Goal: Task Accomplishment & Management: Complete application form

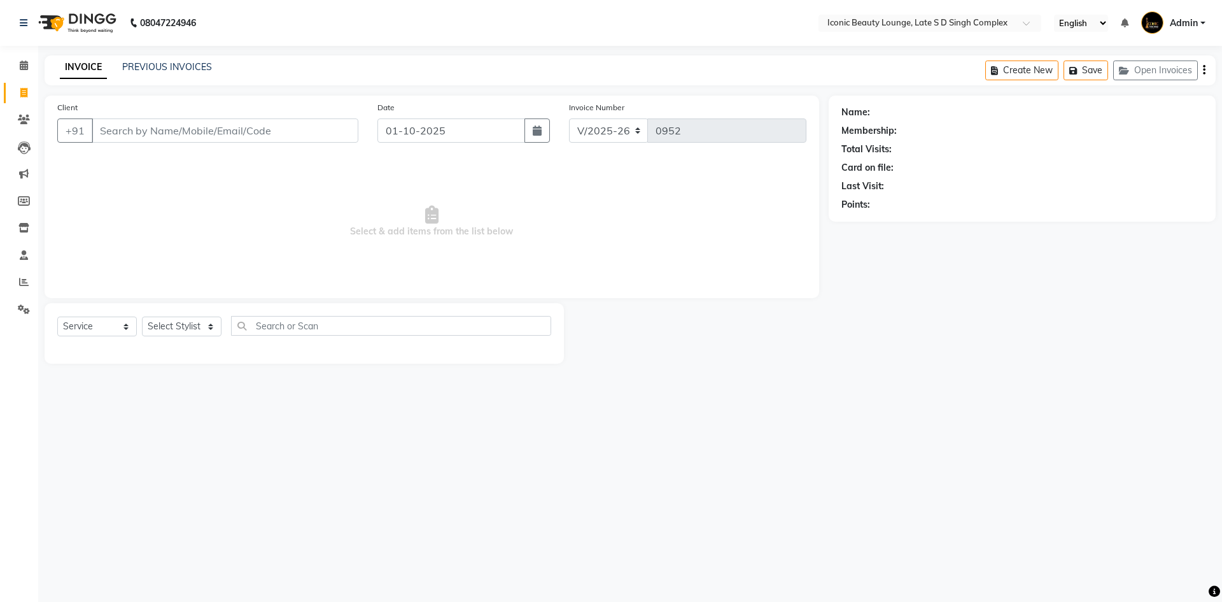
select select "6614"
select select "service"
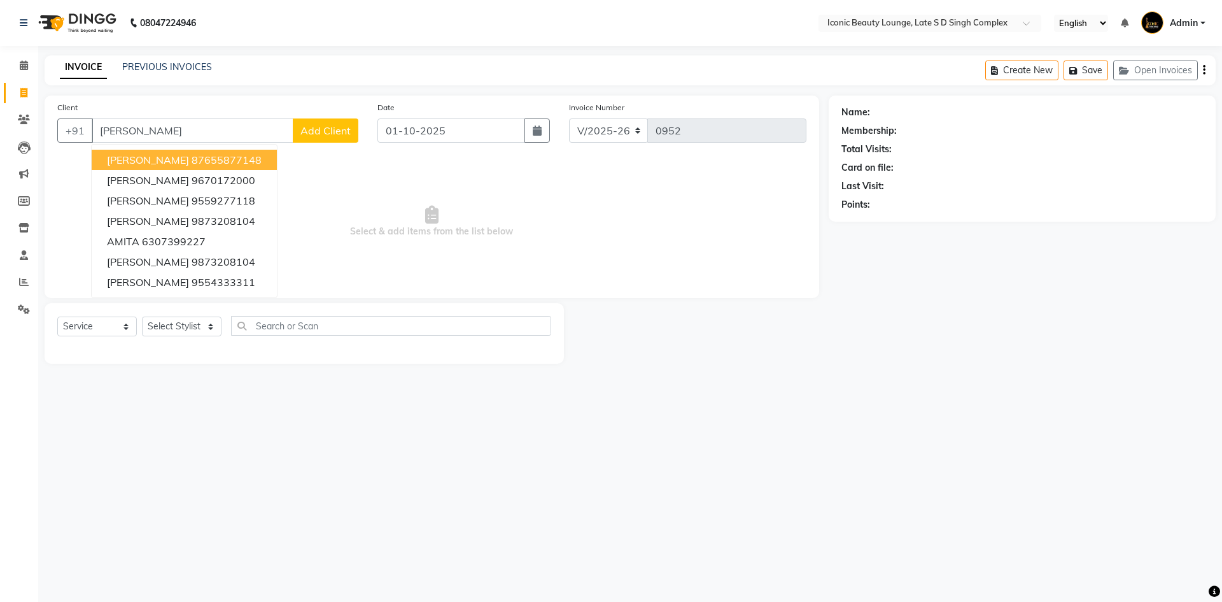
click at [181, 128] on input "amit" at bounding box center [193, 130] width 202 height 24
click at [209, 138] on input "amit" at bounding box center [193, 130] width 202 height 24
type input "amit"
click at [327, 127] on span "Add Client" at bounding box center [325, 130] width 50 height 13
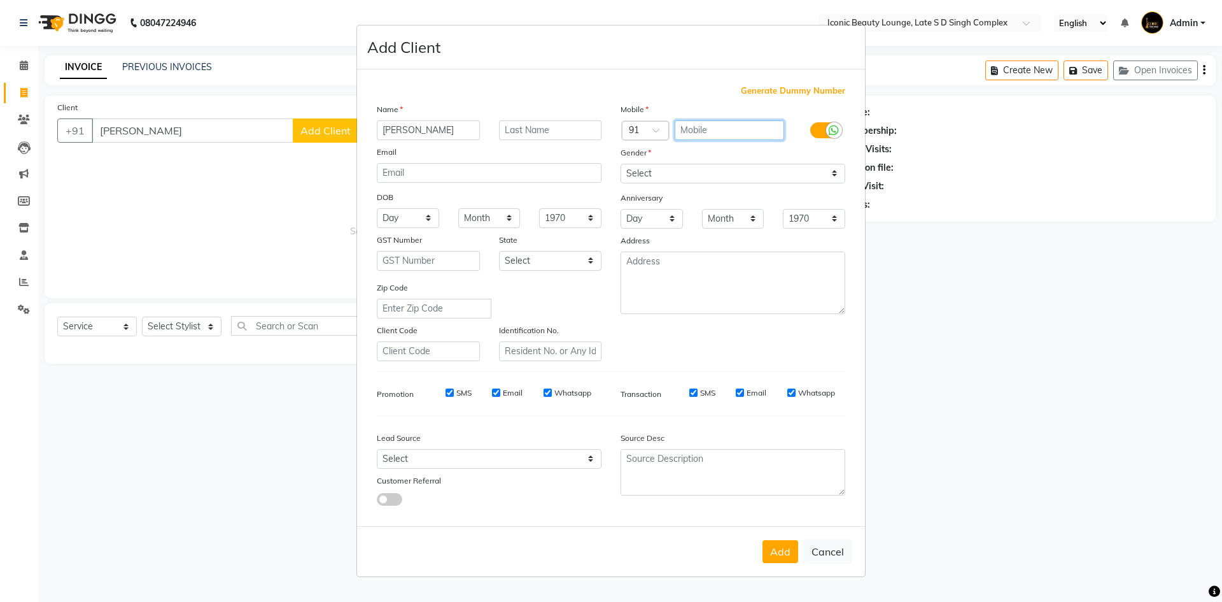
click at [725, 131] on input "text" at bounding box center [730, 130] width 110 height 20
type input "8853148908"
click at [715, 169] on select "Select Male Female Other Prefer Not To Say" at bounding box center [733, 174] width 225 height 20
click at [621, 164] on select "Select Male Female Other Prefer Not To Say" at bounding box center [733, 174] width 225 height 20
click at [665, 176] on select "Select Male Female Other Prefer Not To Say" at bounding box center [733, 174] width 225 height 20
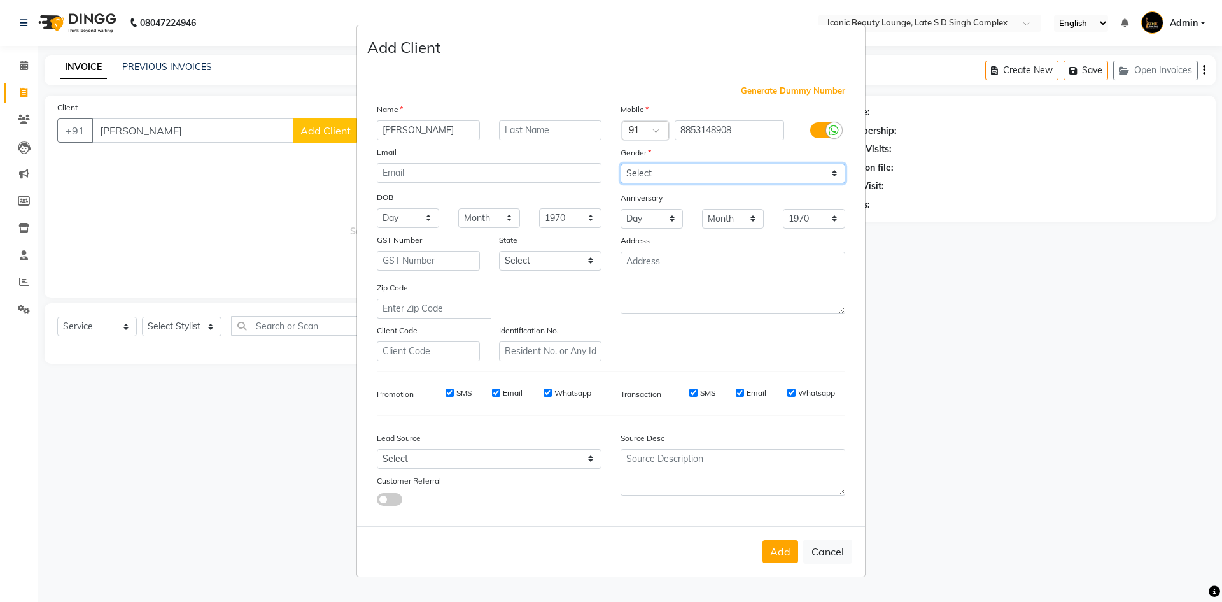
select select "male"
click at [621, 164] on select "Select Male Female Other Prefer Not To Say" at bounding box center [733, 174] width 225 height 20
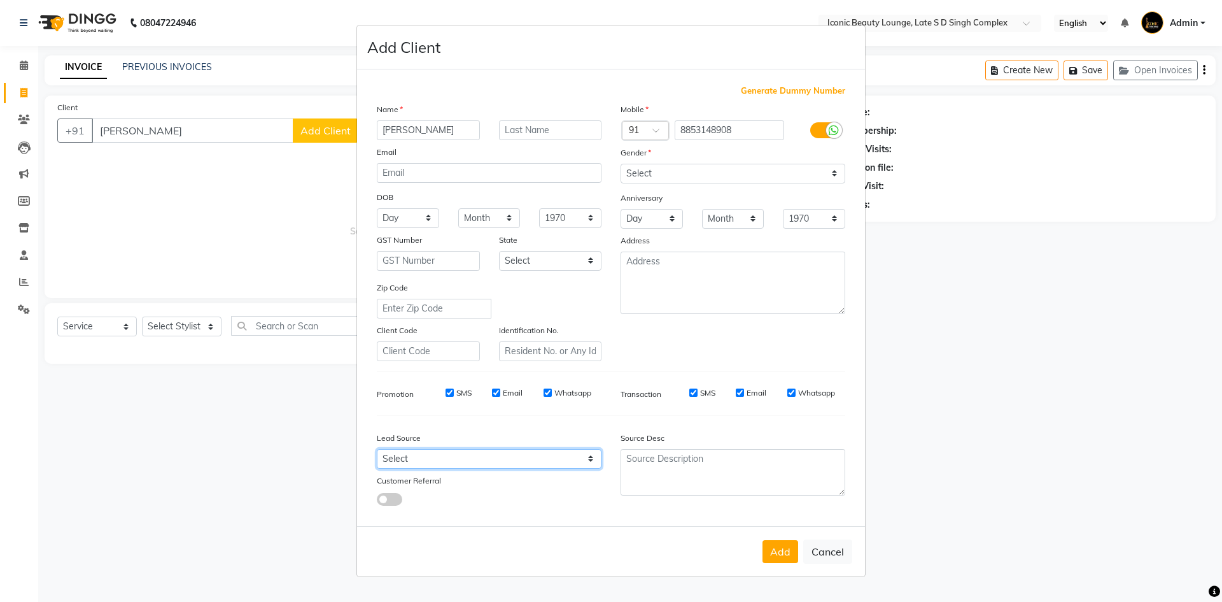
click at [507, 453] on select "Select Walk-in Referral Internet Friend Word of Mouth Advertisement Facebook Ju…" at bounding box center [489, 459] width 225 height 20
select select "46863"
click at [377, 449] on select "Select Walk-in Referral Internet Friend Word of Mouth Advertisement Facebook Ju…" at bounding box center [489, 459] width 225 height 20
click at [773, 548] on button "Add" at bounding box center [781, 551] width 36 height 23
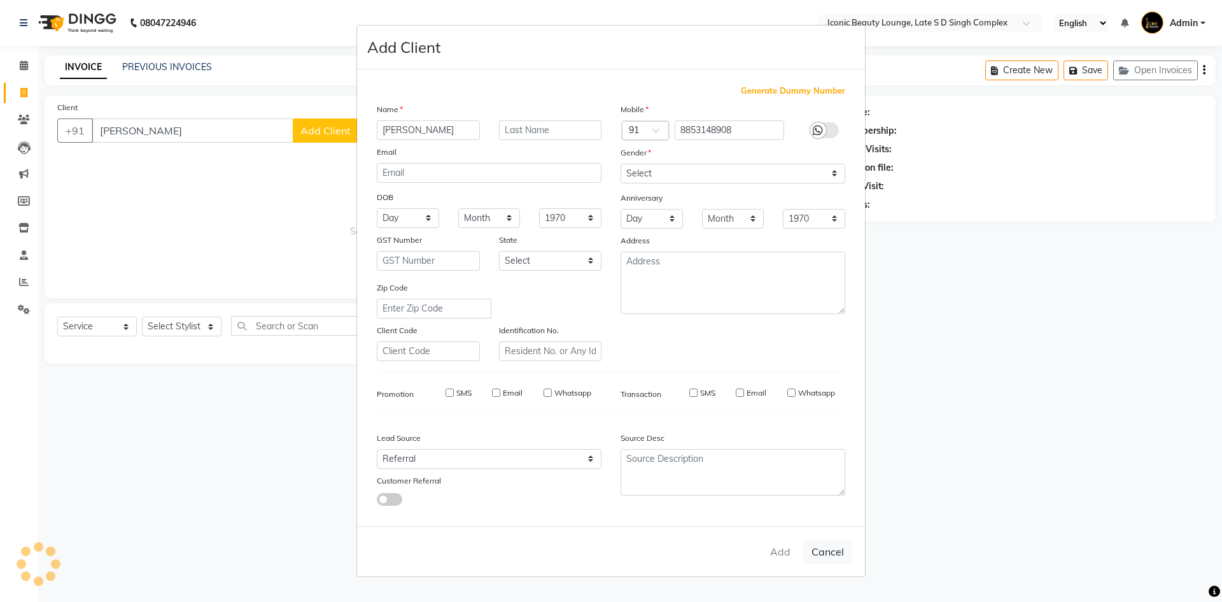
type input "8853148908"
select select
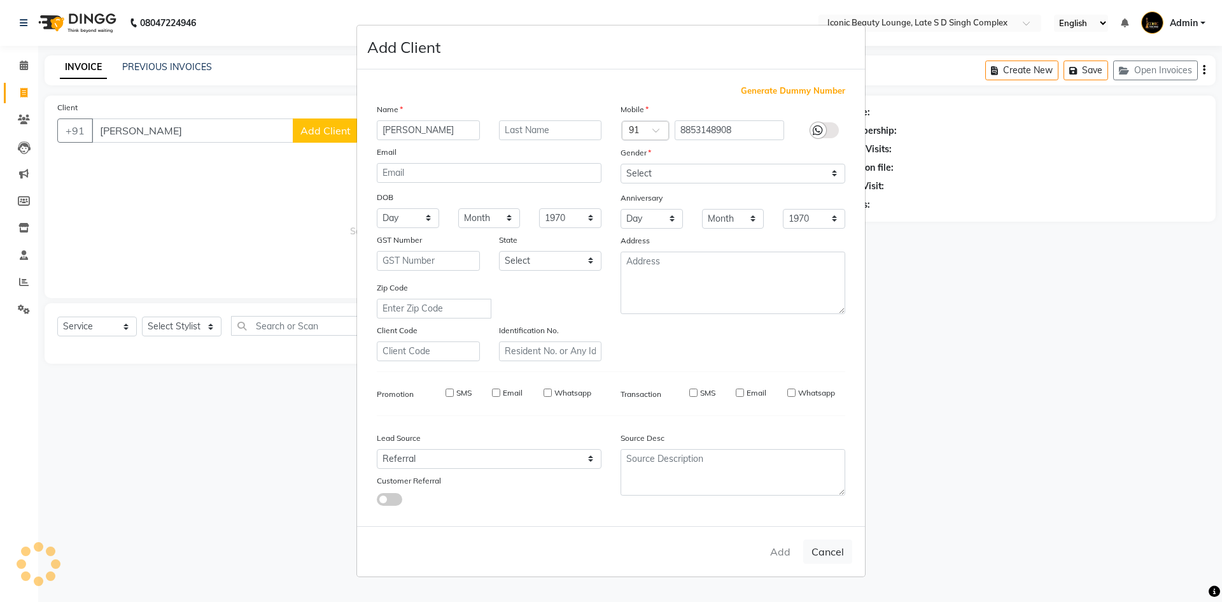
select select
checkbox input "false"
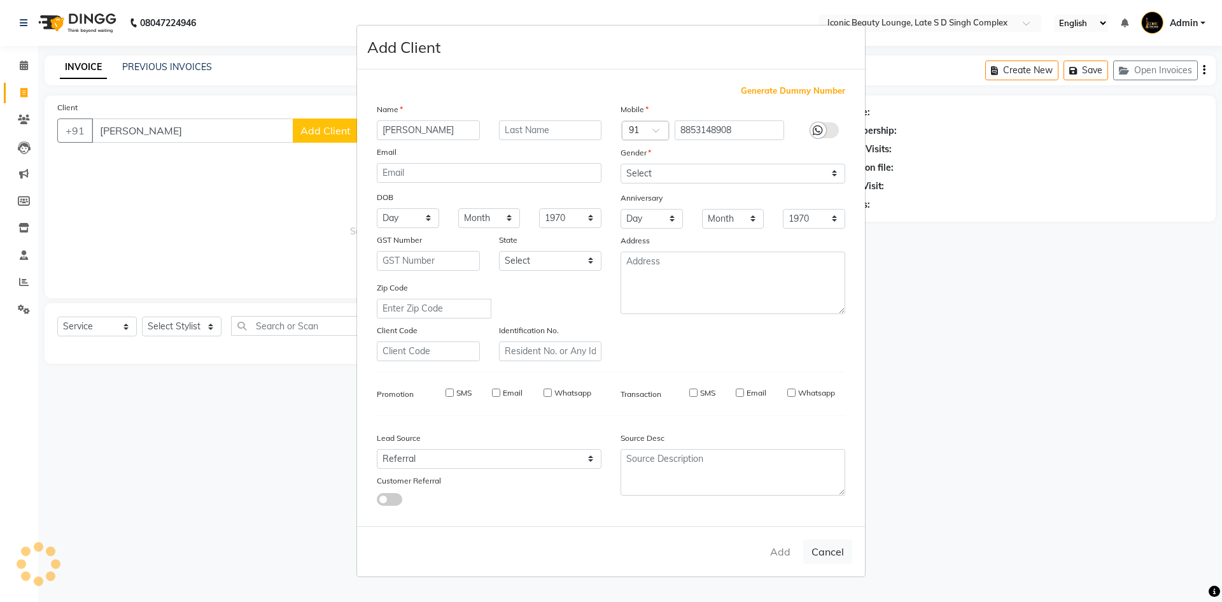
checkbox input "false"
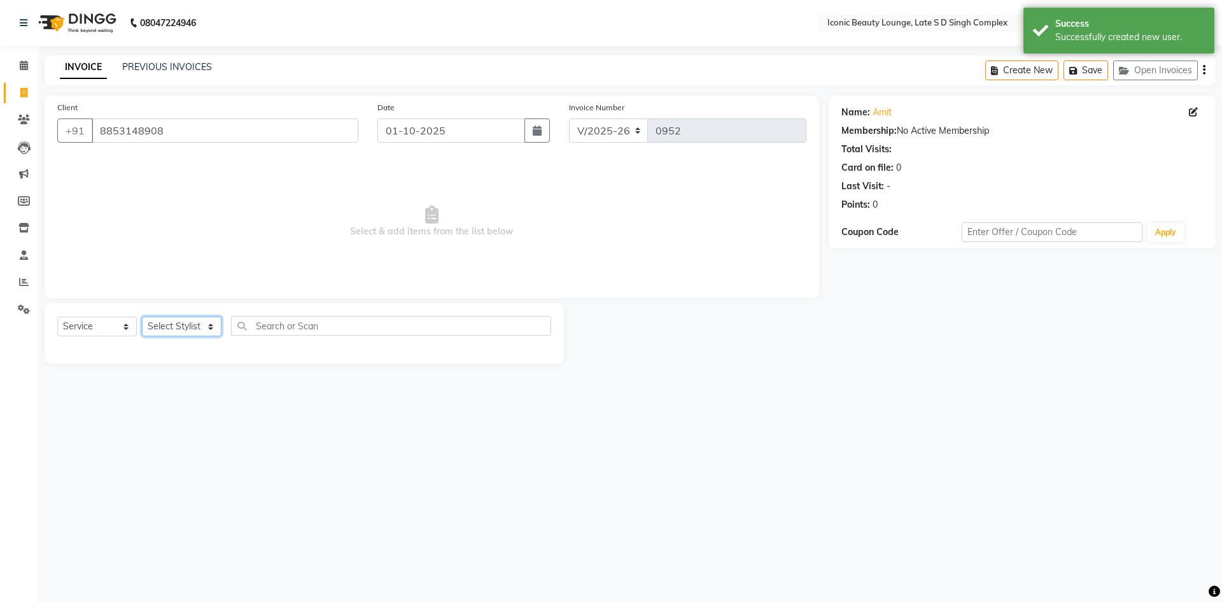
click at [184, 325] on select "Select Stylist [PERSON_NAME] [PERSON_NAME] [PERSON_NAME] [PERSON_NAME] [PERSON_…" at bounding box center [182, 326] width 80 height 20
select select "58605"
click at [142, 316] on select "Select Stylist [PERSON_NAME] [PERSON_NAME] [PERSON_NAME] [PERSON_NAME] [PERSON_…" at bounding box center [182, 326] width 80 height 20
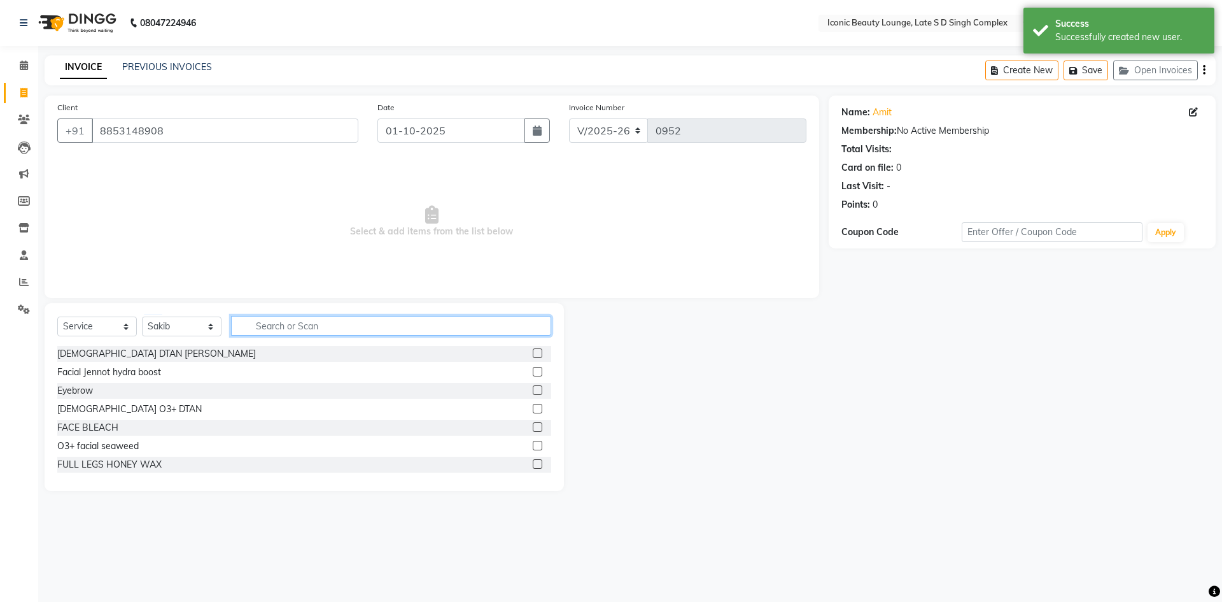
click at [342, 317] on input "text" at bounding box center [391, 326] width 320 height 20
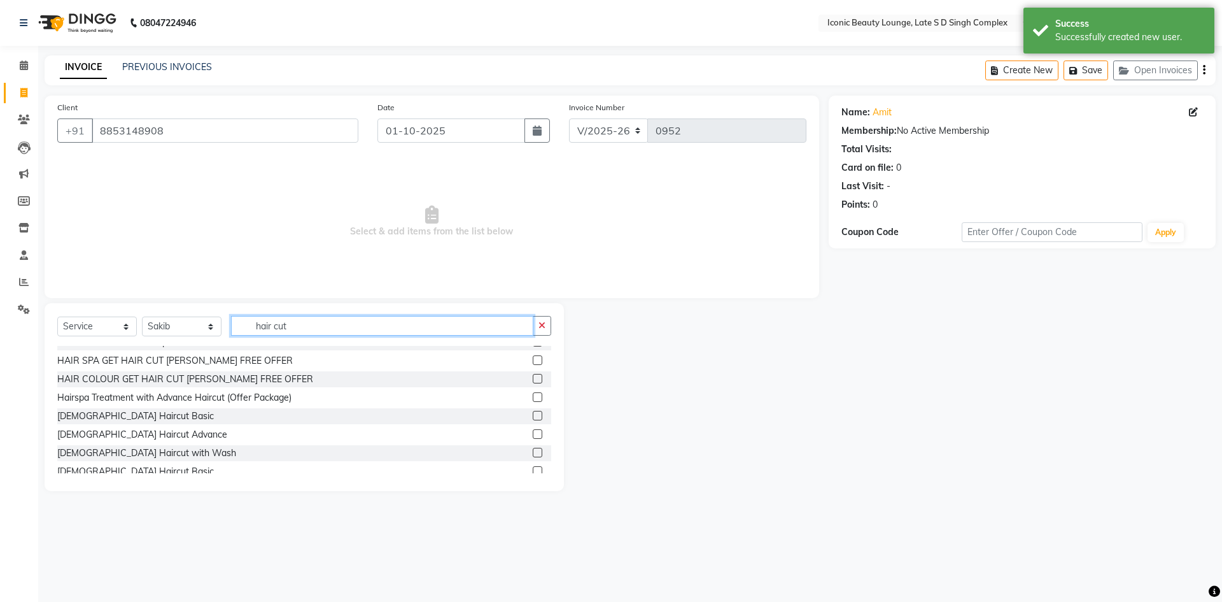
scroll to position [127, 0]
type input "hair cut"
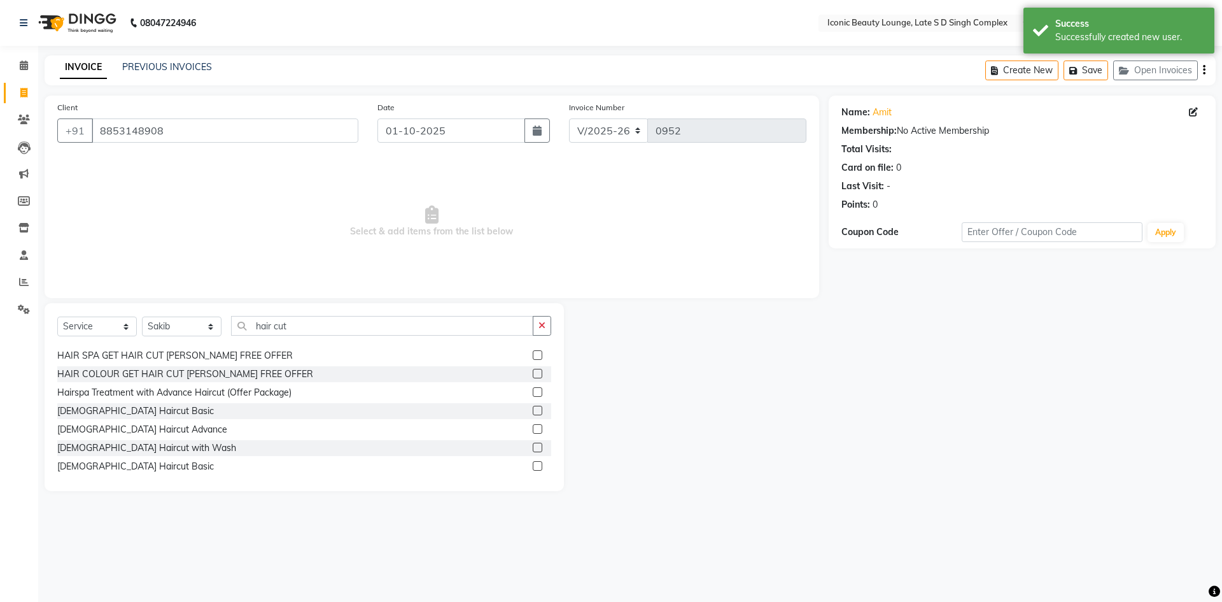
click at [533, 410] on label at bounding box center [538, 411] width 10 height 10
click at [533, 410] on input "checkbox" at bounding box center [537, 411] width 8 height 8
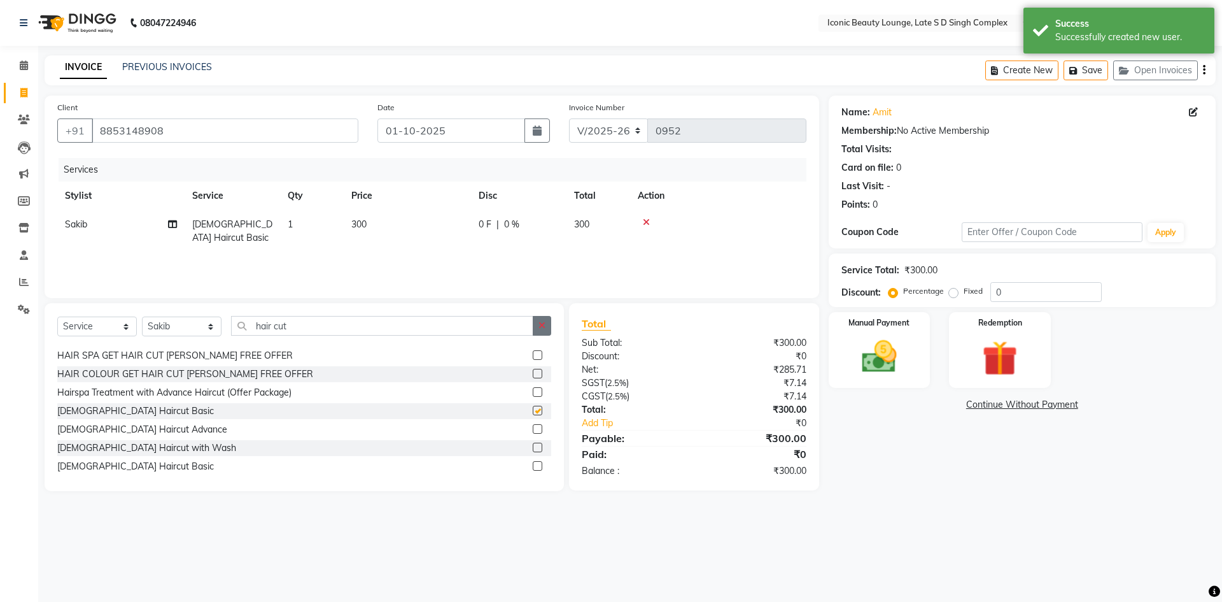
checkbox input "false"
click at [538, 330] on button "button" at bounding box center [542, 326] width 18 height 20
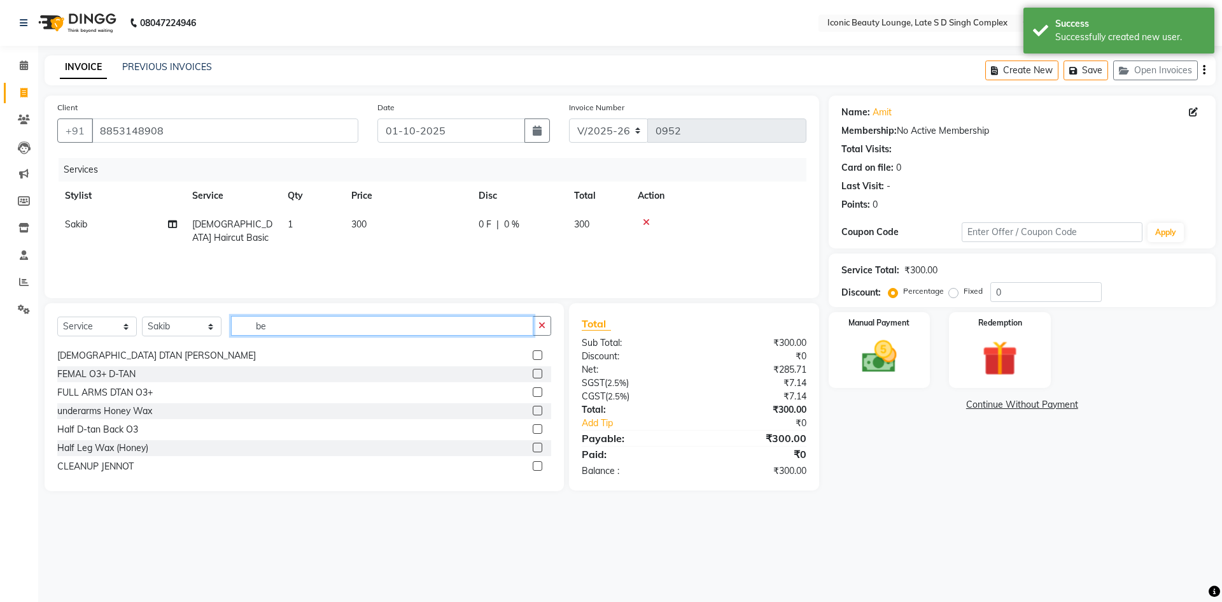
scroll to position [0, 0]
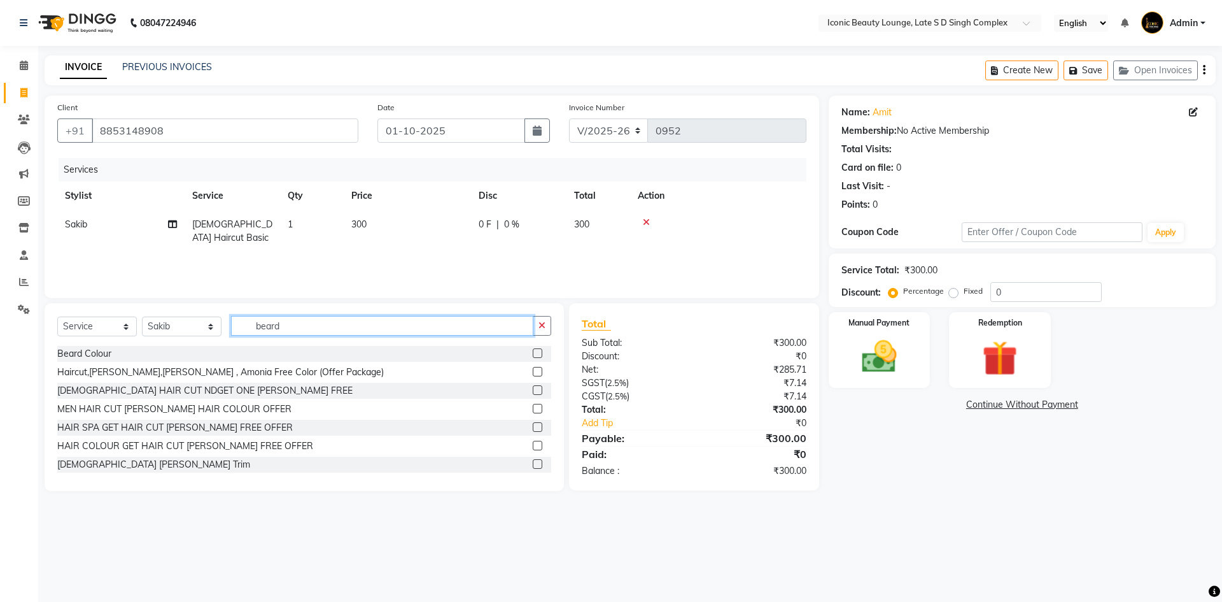
type input "beard"
click at [533, 463] on label at bounding box center [538, 464] width 10 height 10
click at [533, 463] on input "checkbox" at bounding box center [537, 464] width 8 height 8
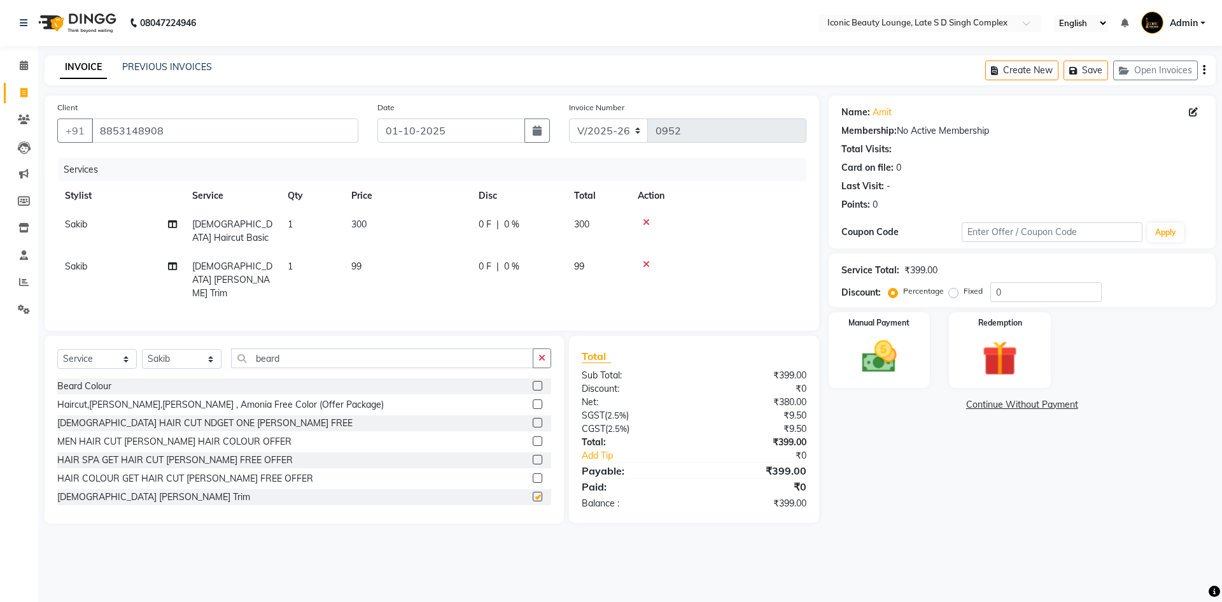
checkbox input "false"
click at [538, 348] on button "button" at bounding box center [542, 358] width 18 height 20
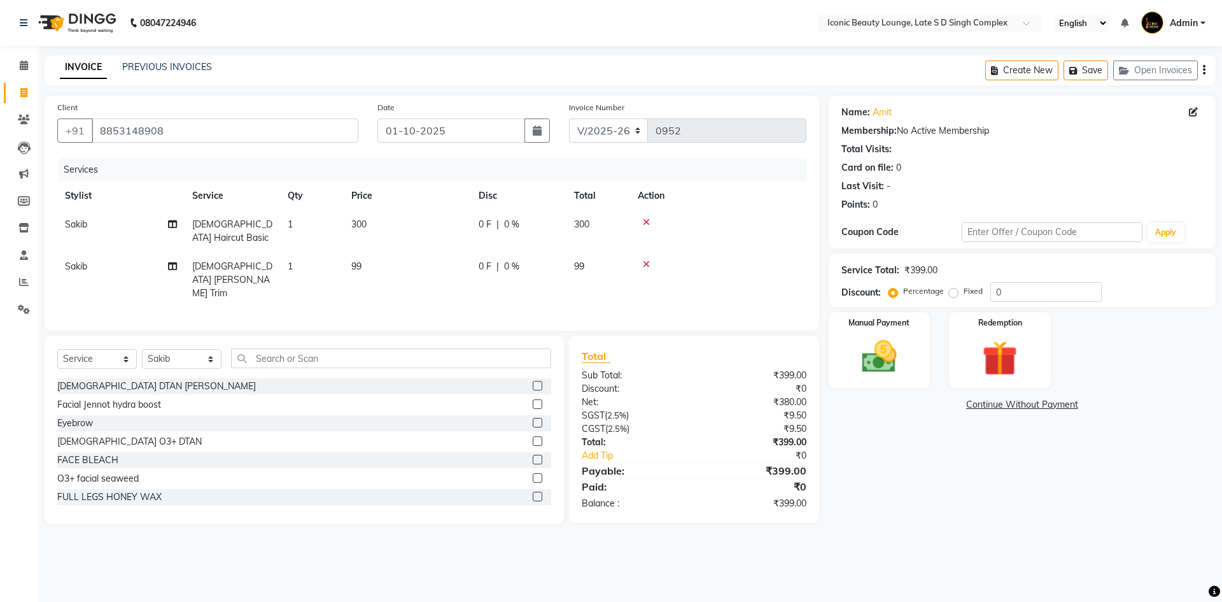
click at [645, 221] on icon at bounding box center [646, 222] width 7 height 9
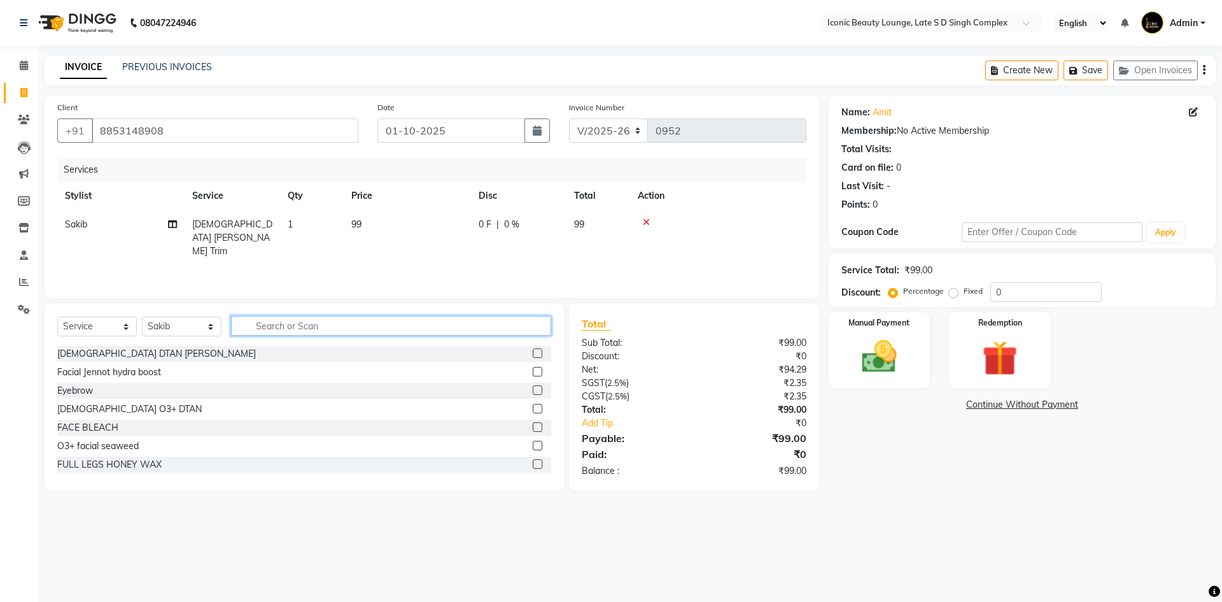
click at [437, 321] on input "text" at bounding box center [391, 326] width 320 height 20
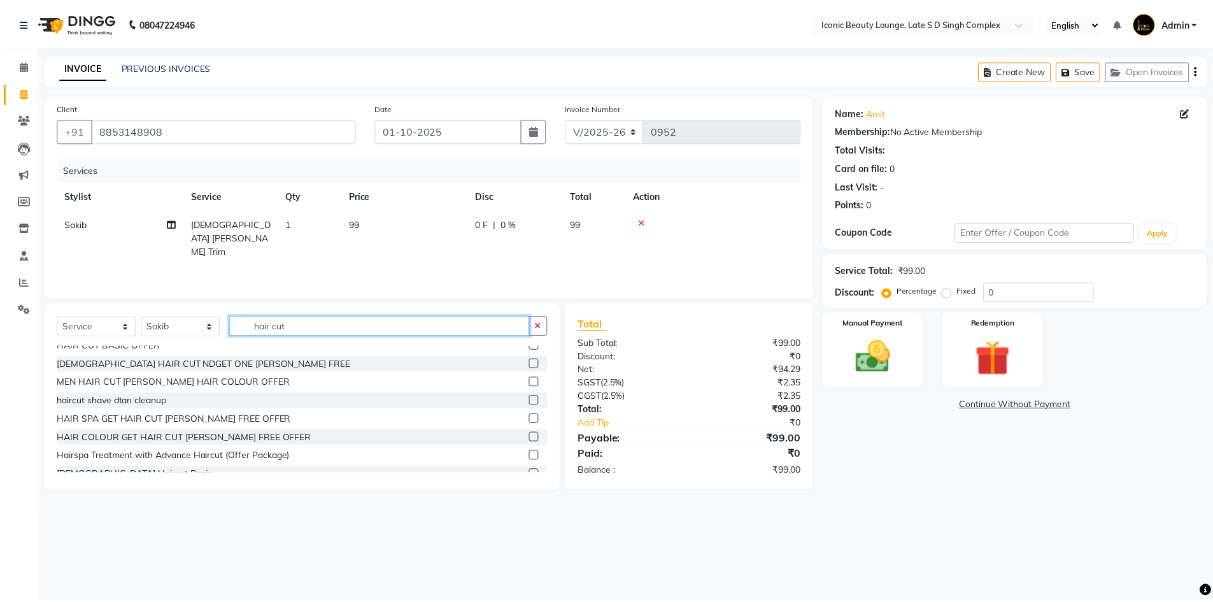
scroll to position [127, 0]
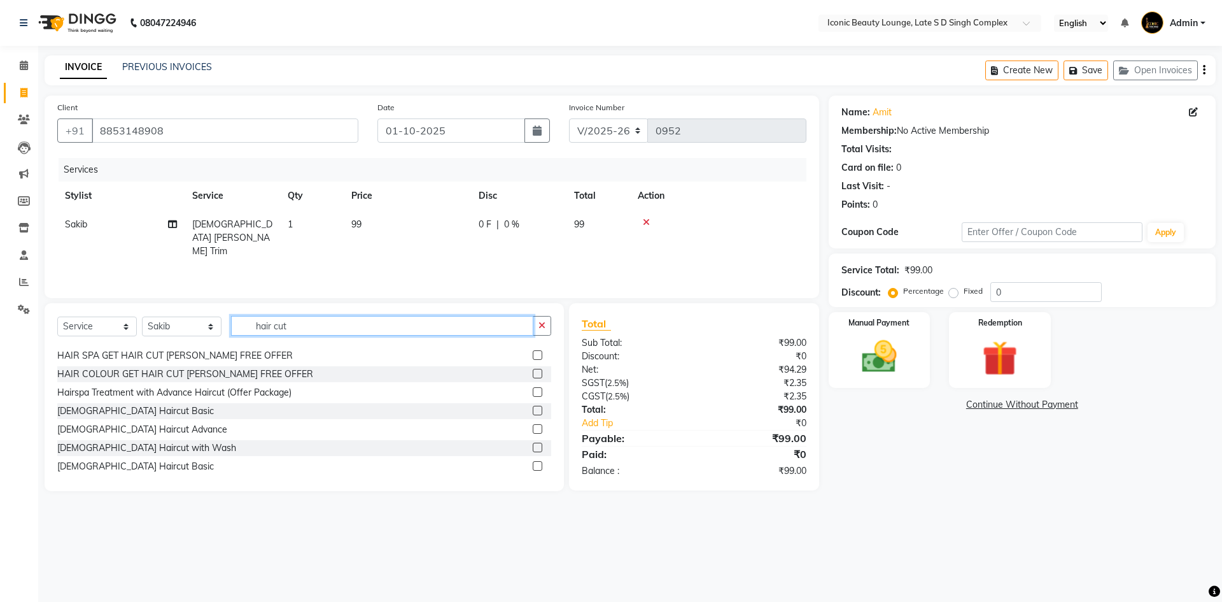
type input "hair cut"
click at [533, 463] on label at bounding box center [538, 466] width 10 height 10
click at [533, 463] on input "checkbox" at bounding box center [537, 466] width 8 height 8
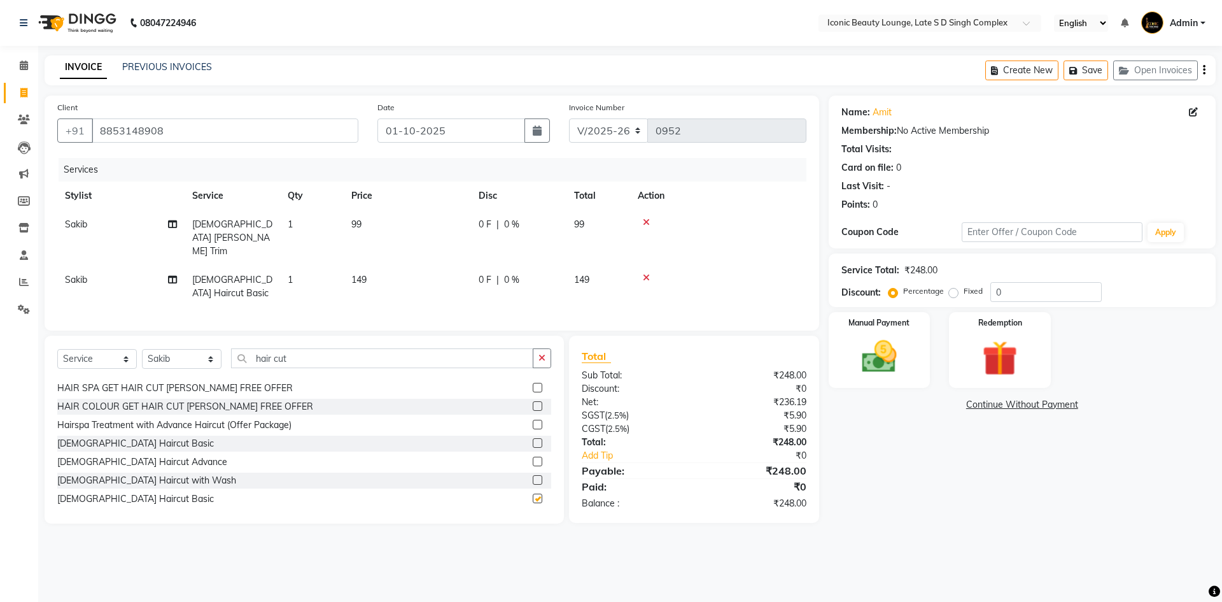
checkbox input "false"
click at [475, 265] on td "0 F | 0 %" at bounding box center [518, 286] width 95 height 42
select select "58605"
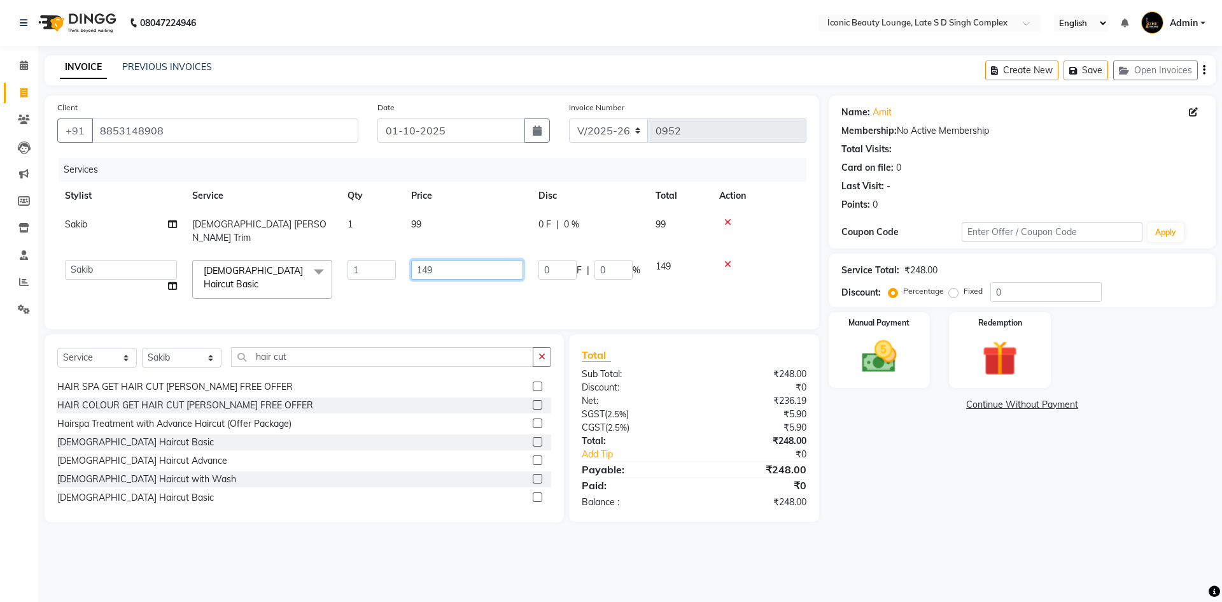
click at [475, 260] on input "149" at bounding box center [467, 270] width 112 height 20
type input "150"
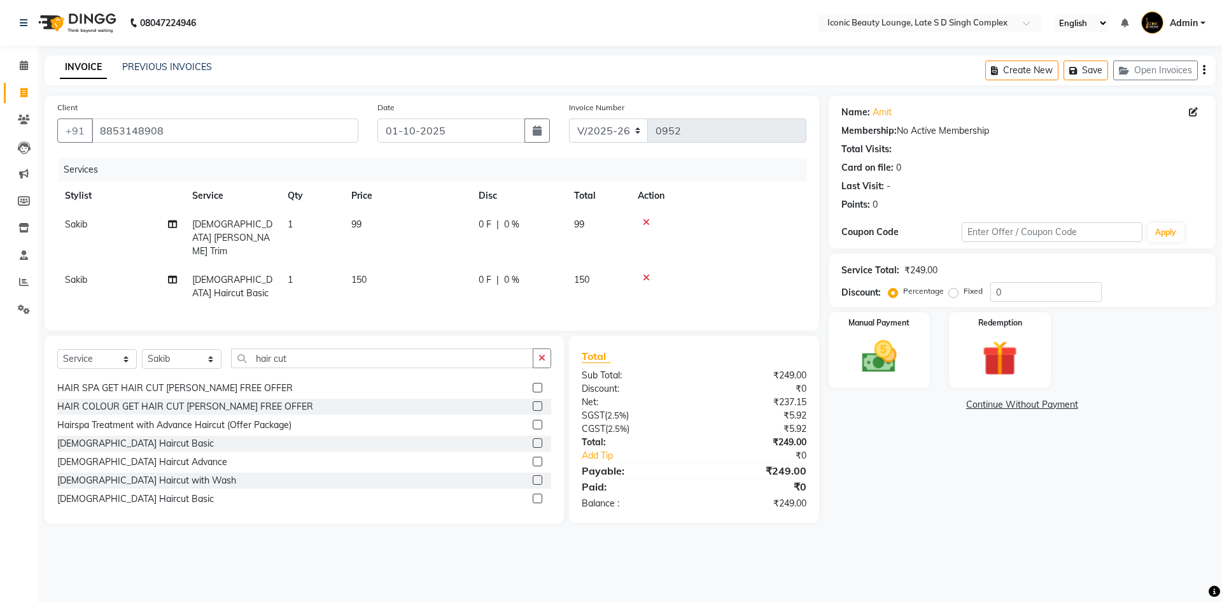
click at [964, 295] on label "Fixed" at bounding box center [973, 290] width 19 height 11
click at [955, 295] on input "Fixed" at bounding box center [956, 290] width 9 height 9
radio input "true"
click at [934, 350] on div "Manual Payment Redemption" at bounding box center [1022, 350] width 406 height 76
click at [903, 377] on img at bounding box center [879, 356] width 59 height 42
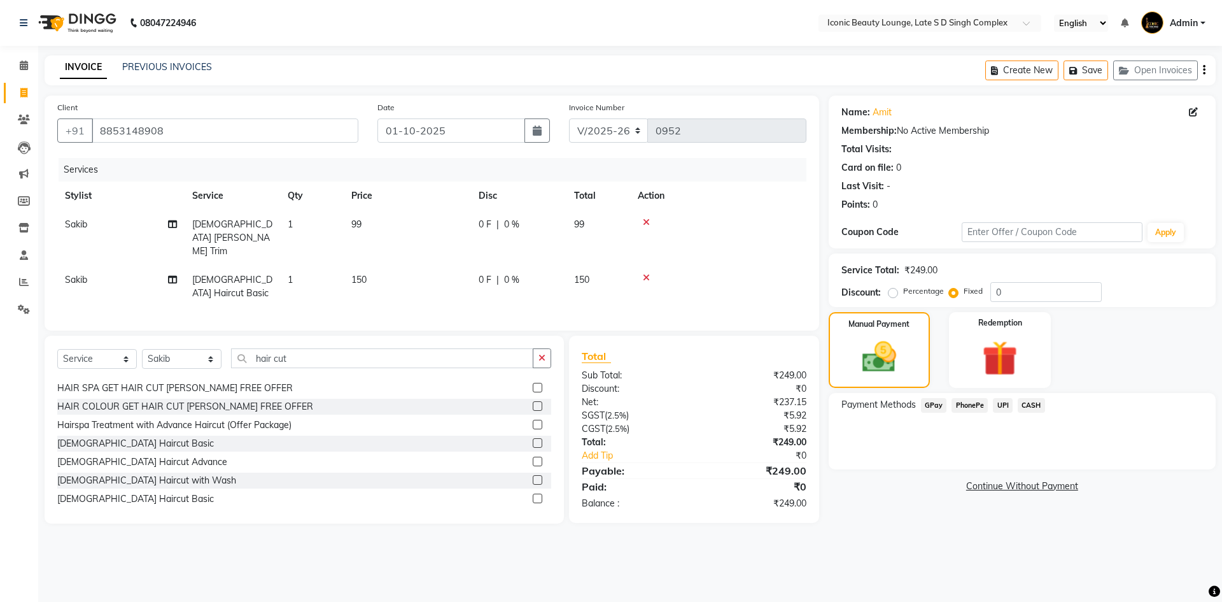
click at [1004, 411] on span "UPI" at bounding box center [1003, 405] width 20 height 15
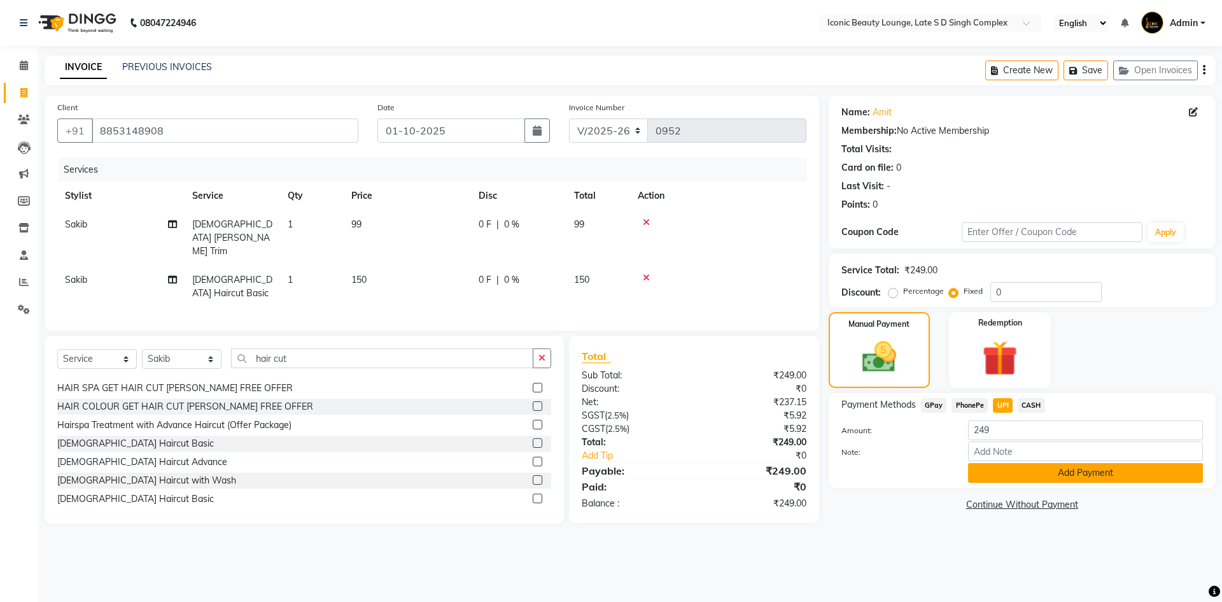
click at [1009, 466] on button "Add Payment" at bounding box center [1085, 473] width 235 height 20
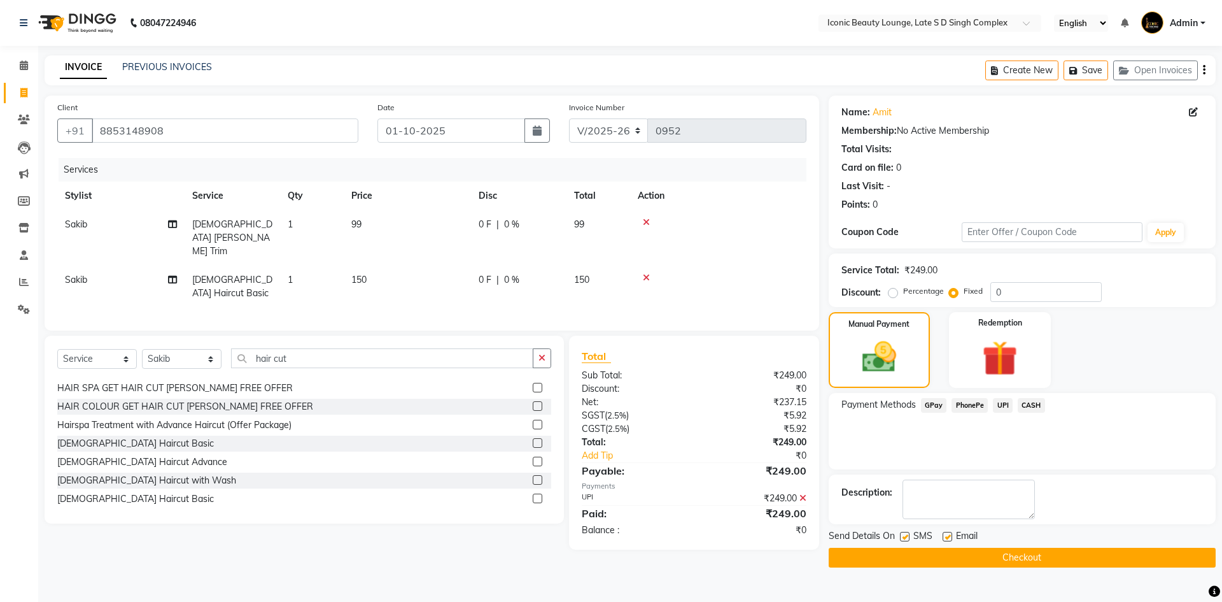
click at [1012, 558] on button "Checkout" at bounding box center [1022, 557] width 387 height 20
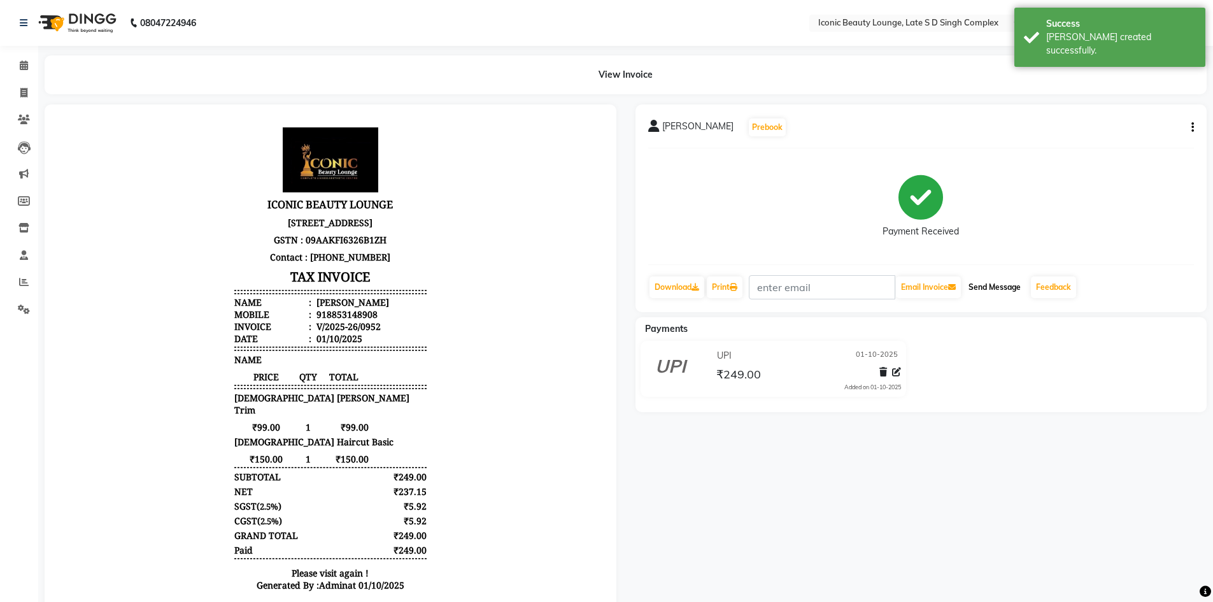
click at [1003, 281] on button "Send Message" at bounding box center [994, 287] width 62 height 22
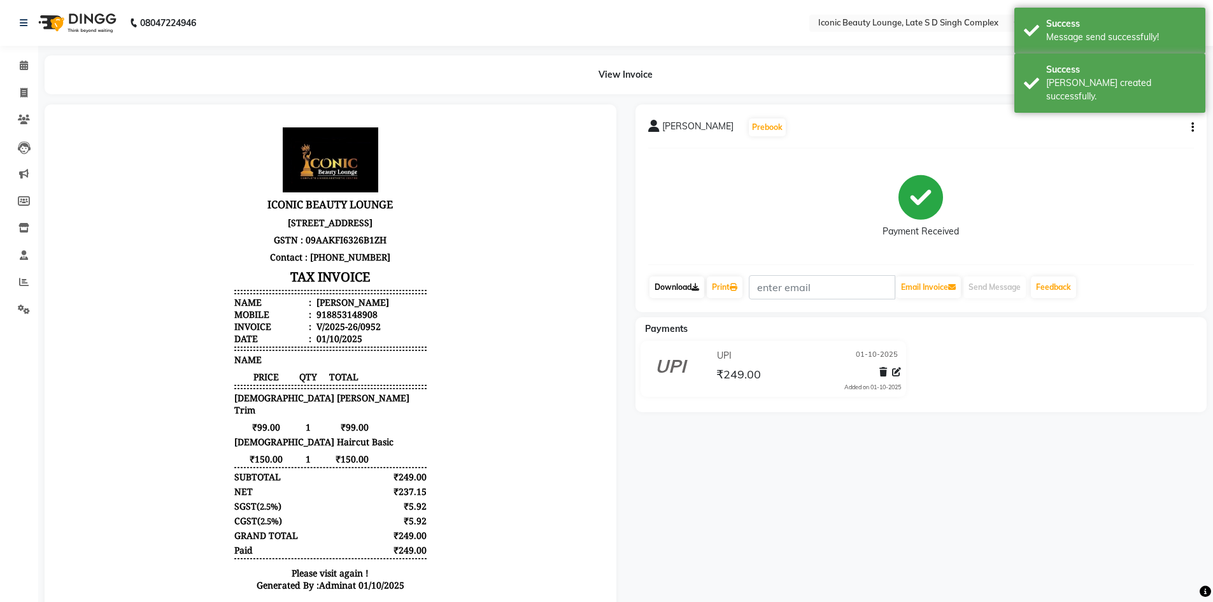
click at [685, 283] on link "Download" at bounding box center [676, 287] width 55 height 22
click at [730, 281] on link "Print" at bounding box center [725, 287] width 36 height 22
click at [27, 97] on span at bounding box center [24, 93] width 22 height 15
select select "service"
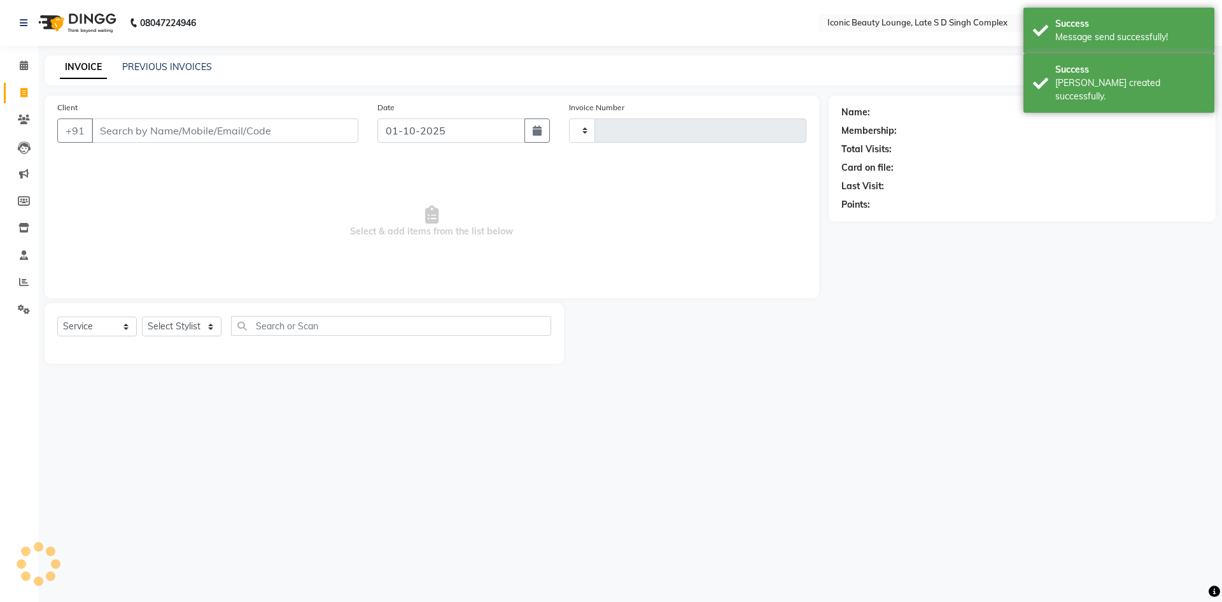
type input "0953"
select select "6614"
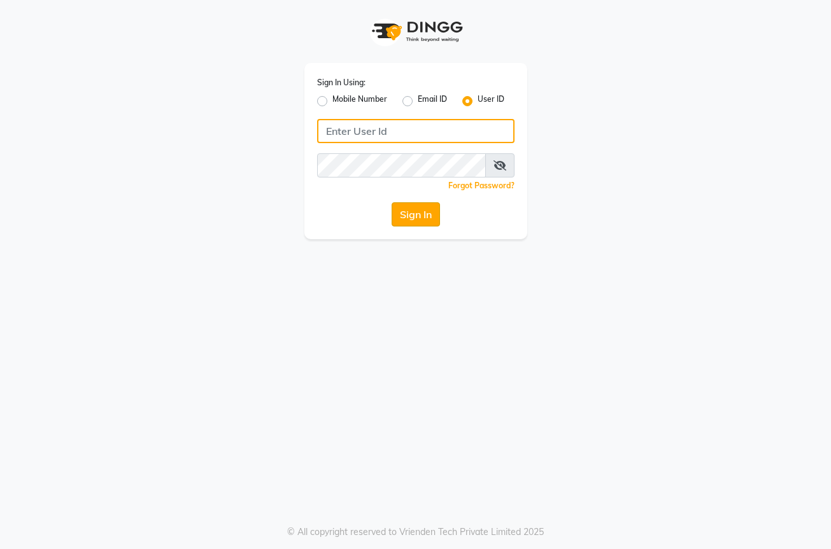
type input "[PERSON_NAME]@123"
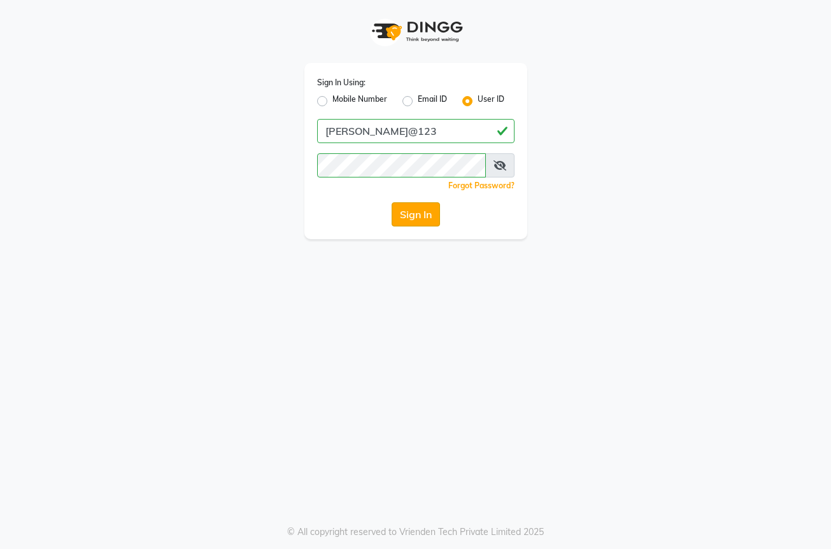
click at [407, 215] on button "Sign In" at bounding box center [416, 214] width 48 height 24
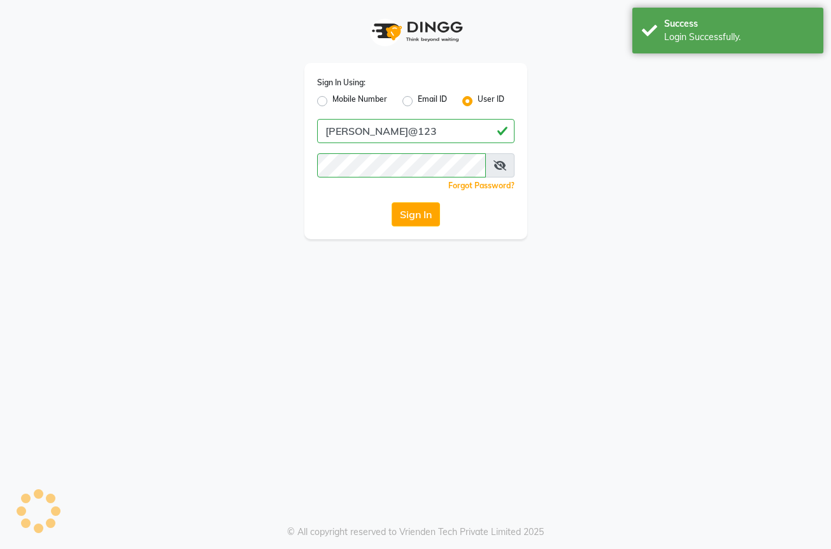
select select "service"
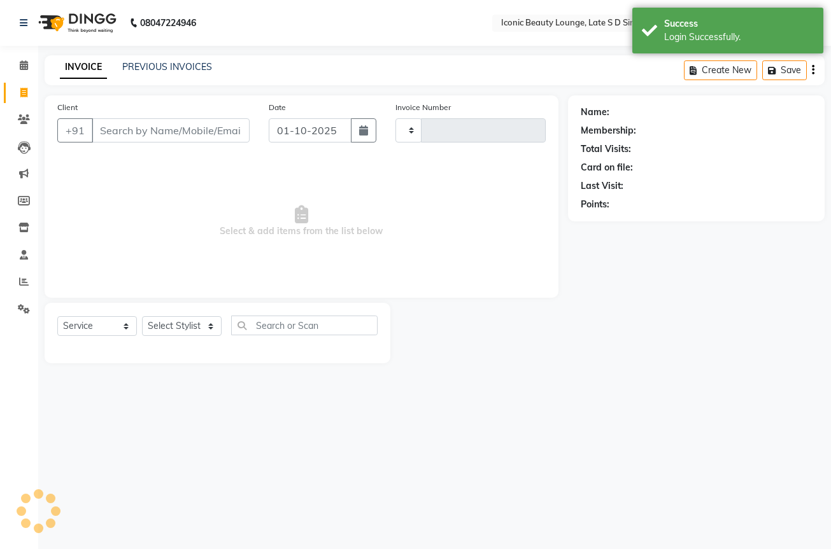
type input "0953"
select select "en"
select select "6614"
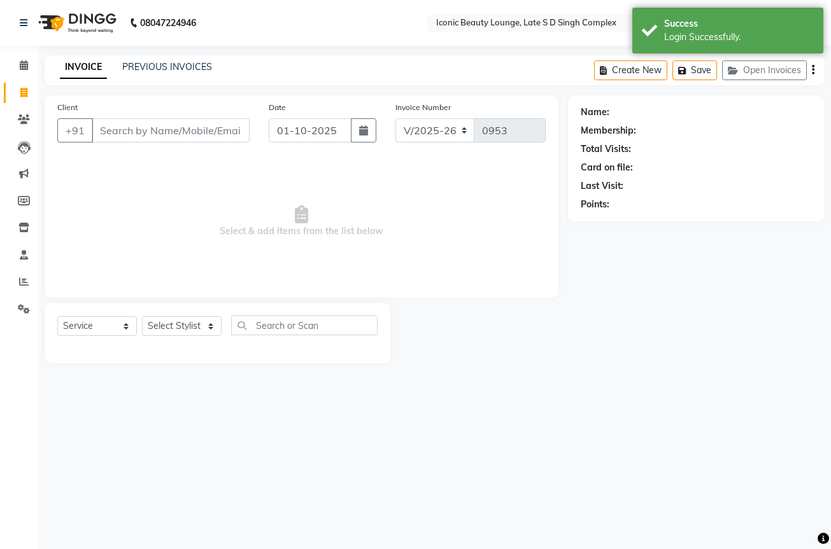
click at [178, 134] on input "Client" at bounding box center [171, 130] width 158 height 24
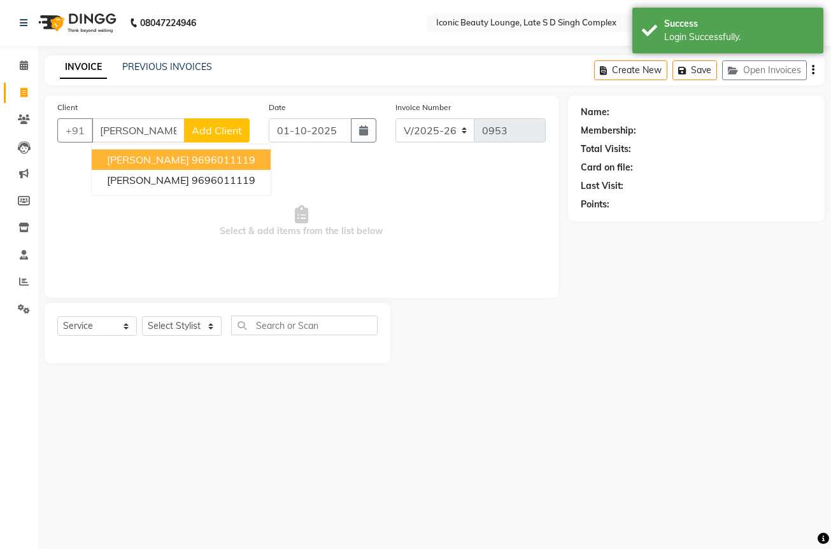
click at [209, 152] on button "[PERSON_NAME] 9696011119" at bounding box center [181, 160] width 179 height 20
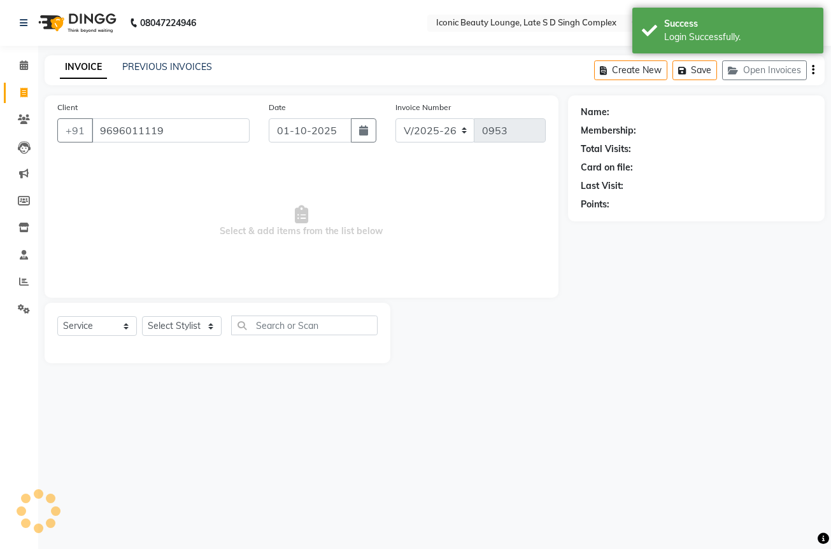
type input "9696011119"
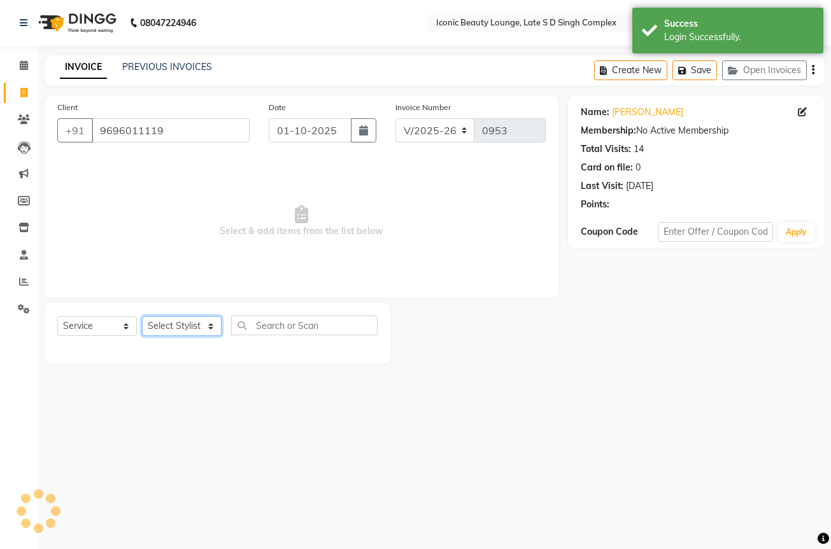
click at [188, 321] on select "Select Stylist [PERSON_NAME] [PERSON_NAME] [PERSON_NAME] [PERSON_NAME] [PERSON_…" at bounding box center [182, 326] width 80 height 20
select select "58605"
click at [142, 316] on select "Select Stylist [PERSON_NAME] [PERSON_NAME] [PERSON_NAME] [PERSON_NAME] [PERSON_…" at bounding box center [182, 326] width 80 height 20
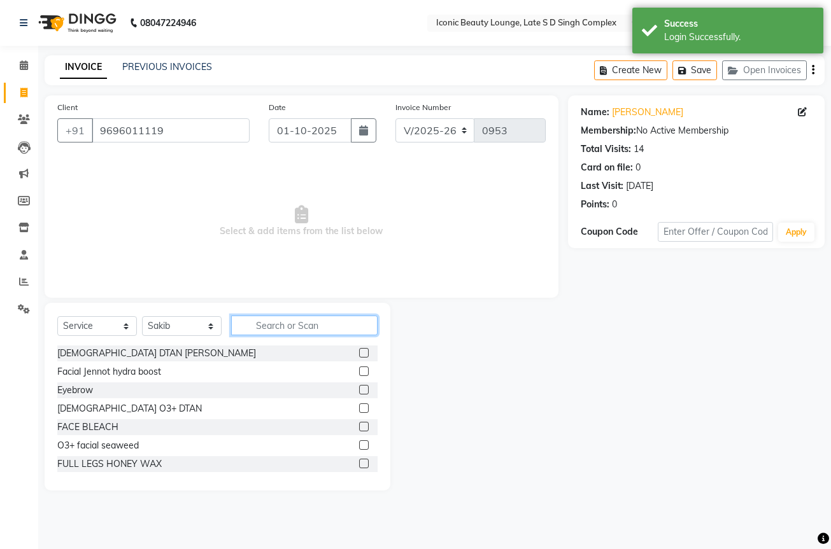
click at [281, 318] on input "text" at bounding box center [304, 326] width 146 height 20
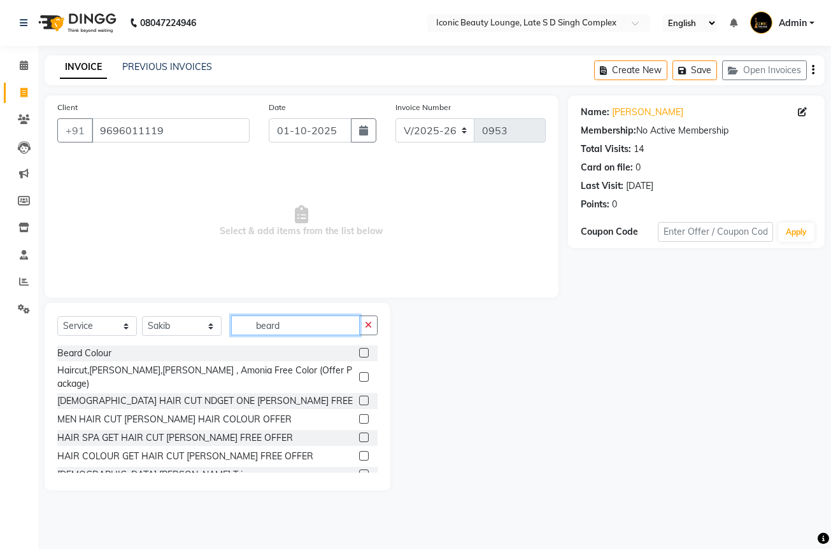
type input "beard"
click at [353, 456] on div "[PERSON_NAME] Colour Haircut,[PERSON_NAME],[PERSON_NAME] , Amonia Free Color (O…" at bounding box center [217, 409] width 320 height 127
click at [359, 470] on label at bounding box center [364, 475] width 10 height 10
click at [359, 471] on input "checkbox" at bounding box center [363, 475] width 8 height 8
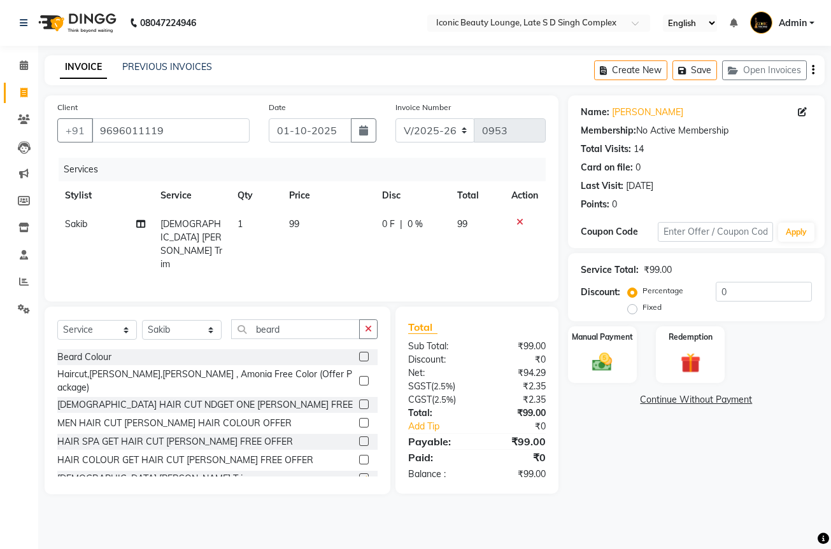
checkbox input "false"
click at [602, 364] on img at bounding box center [602, 362] width 34 height 24
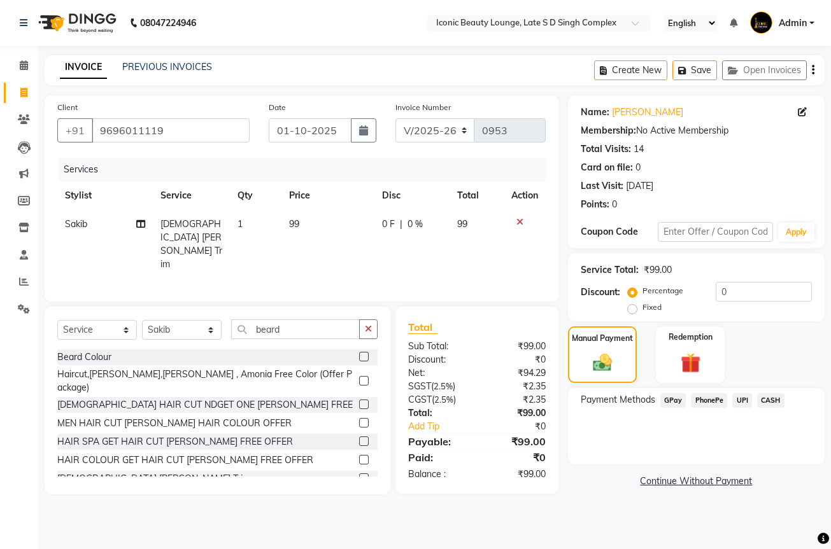
click at [642, 313] on label "Fixed" at bounding box center [651, 307] width 19 height 11
click at [631, 312] on input "Fixed" at bounding box center [634, 307] width 9 height 9
radio input "true"
click at [745, 399] on span "UPI" at bounding box center [742, 400] width 20 height 15
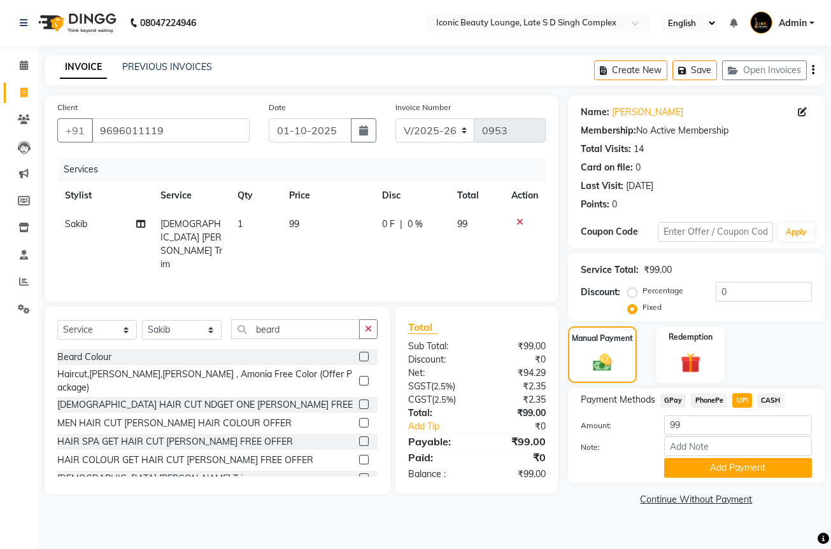
click at [717, 480] on div "Payment Methods GPay PhonePe UPI CASH Amount: 99 Note: Add Payment" at bounding box center [696, 435] width 257 height 95
click at [702, 467] on button "Add Payment" at bounding box center [738, 468] width 148 height 20
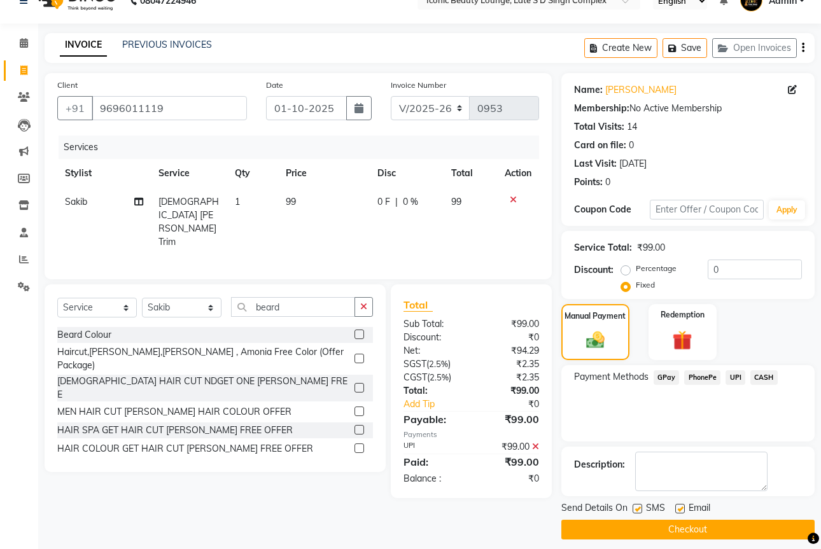
scroll to position [32, 0]
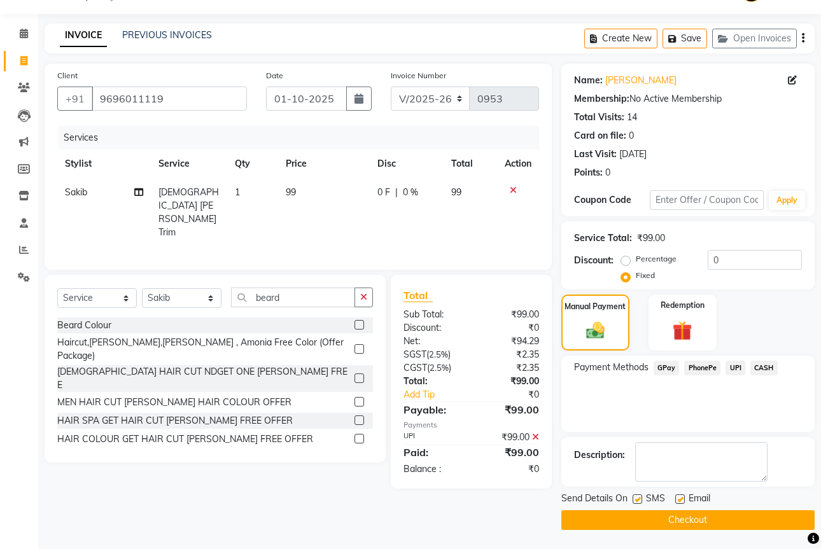
click at [719, 519] on button "Checkout" at bounding box center [687, 521] width 253 height 20
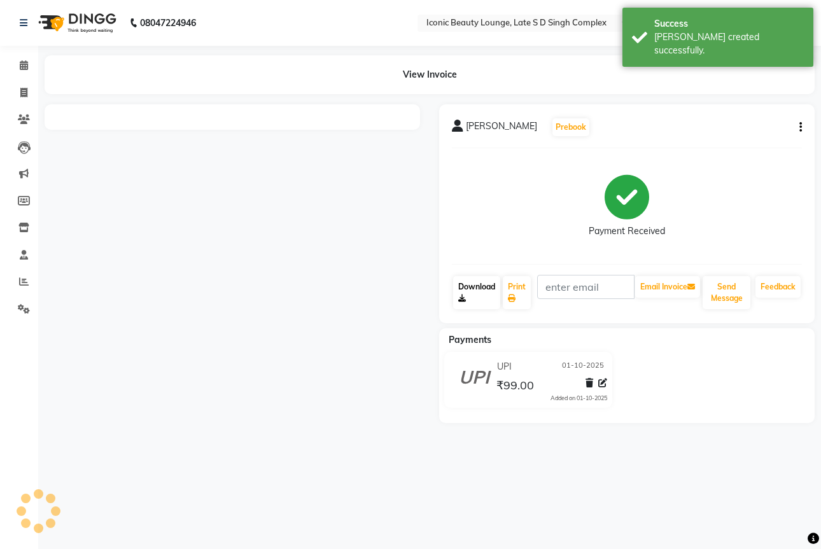
click at [488, 284] on link "Download" at bounding box center [476, 292] width 47 height 33
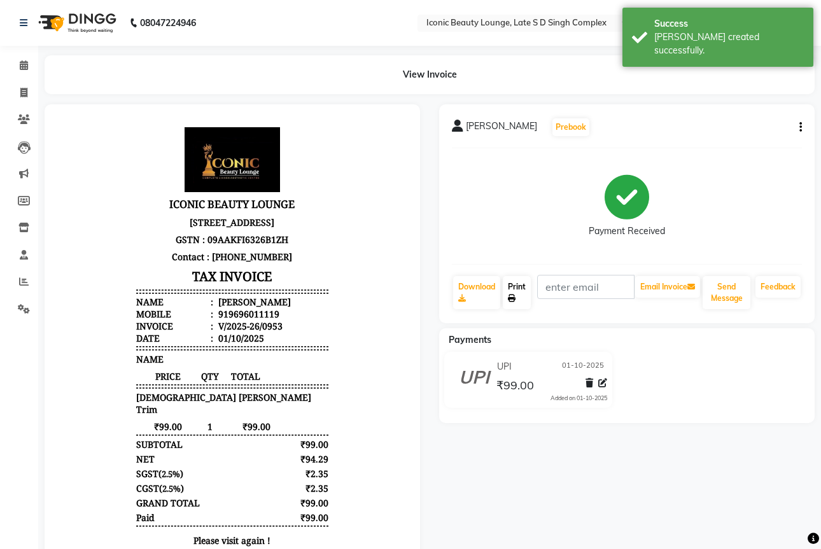
click at [513, 293] on link "Print" at bounding box center [517, 292] width 28 height 33
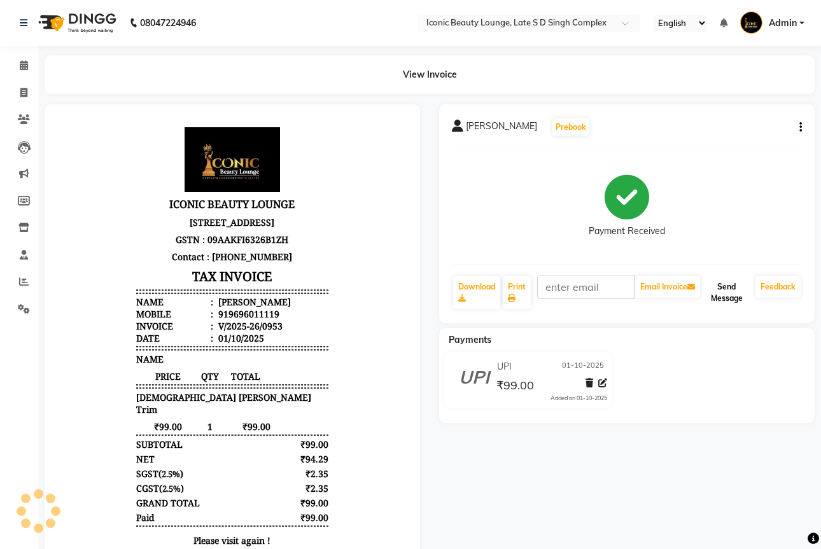
click at [718, 293] on button "Send Message" at bounding box center [727, 292] width 48 height 33
